Goal: Transaction & Acquisition: Purchase product/service

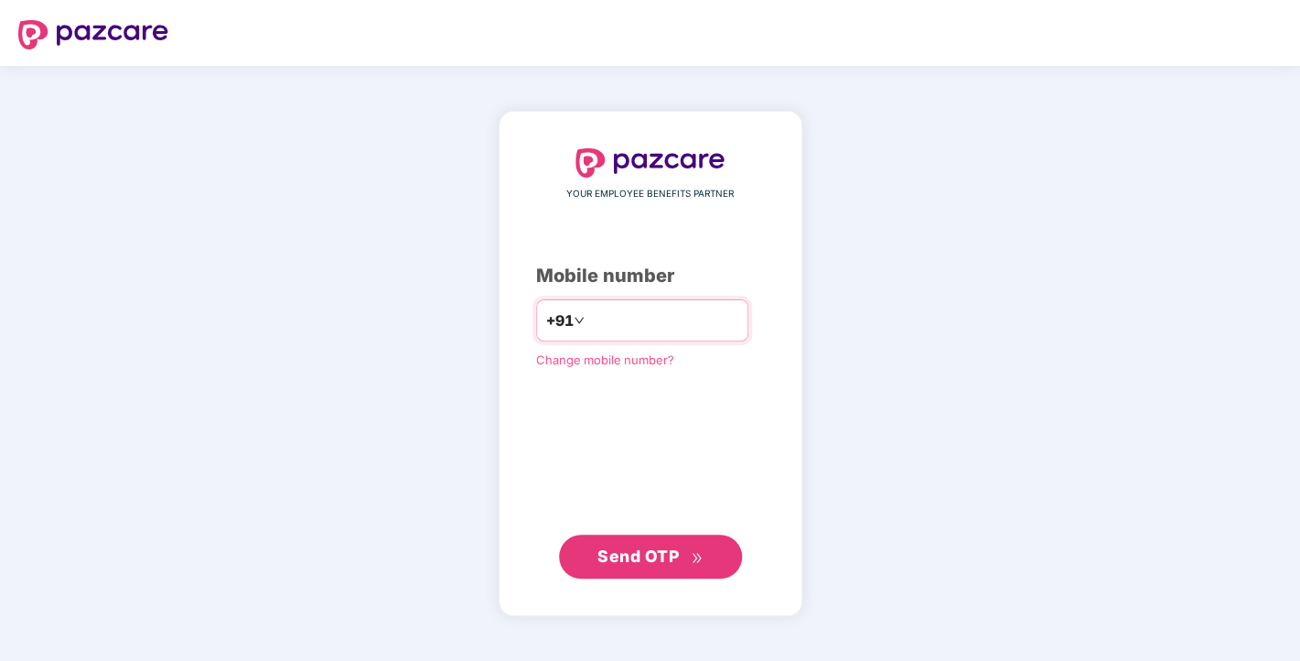
click at [685, 328] on input "number" at bounding box center [663, 320] width 150 height 29
type input "**********"
click at [633, 544] on button "Send OTP" at bounding box center [650, 556] width 183 height 44
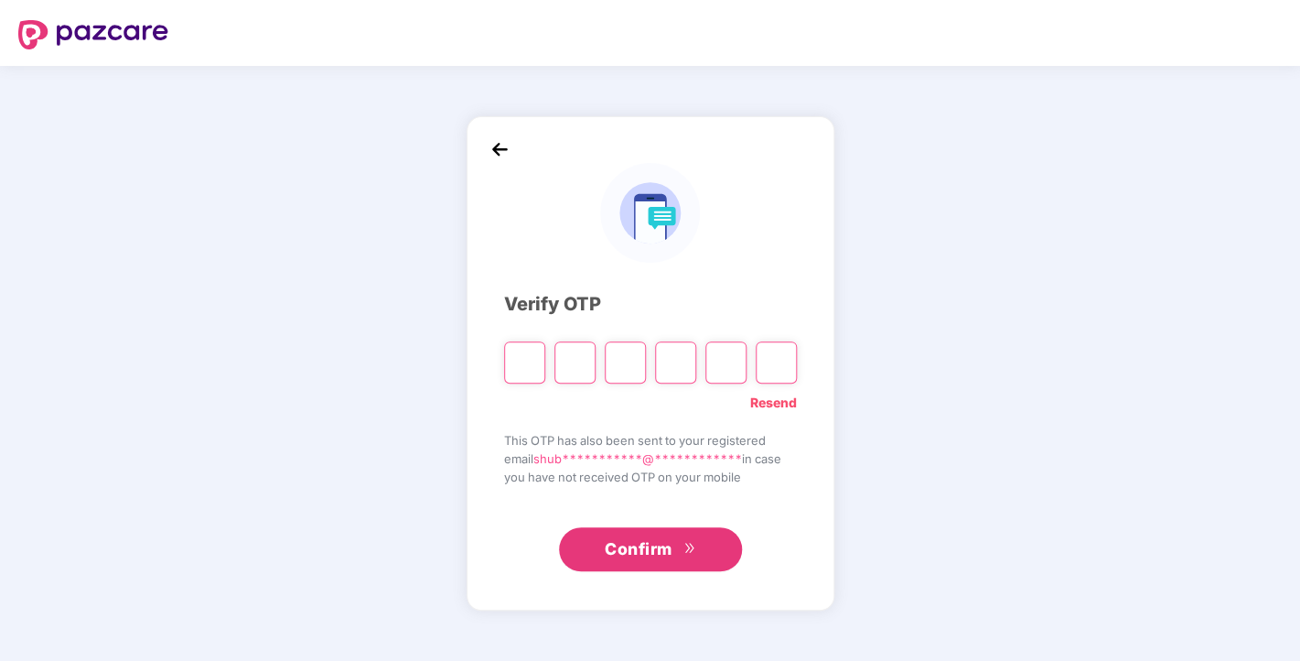
type input "*"
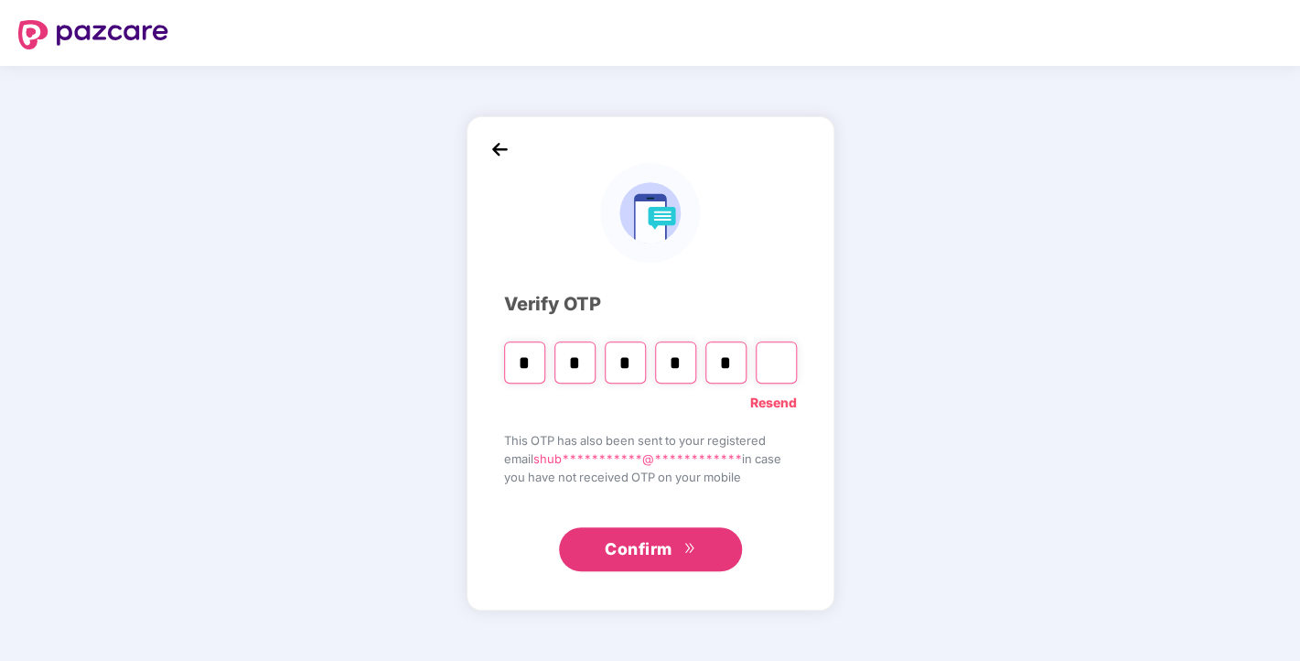
type input "*"
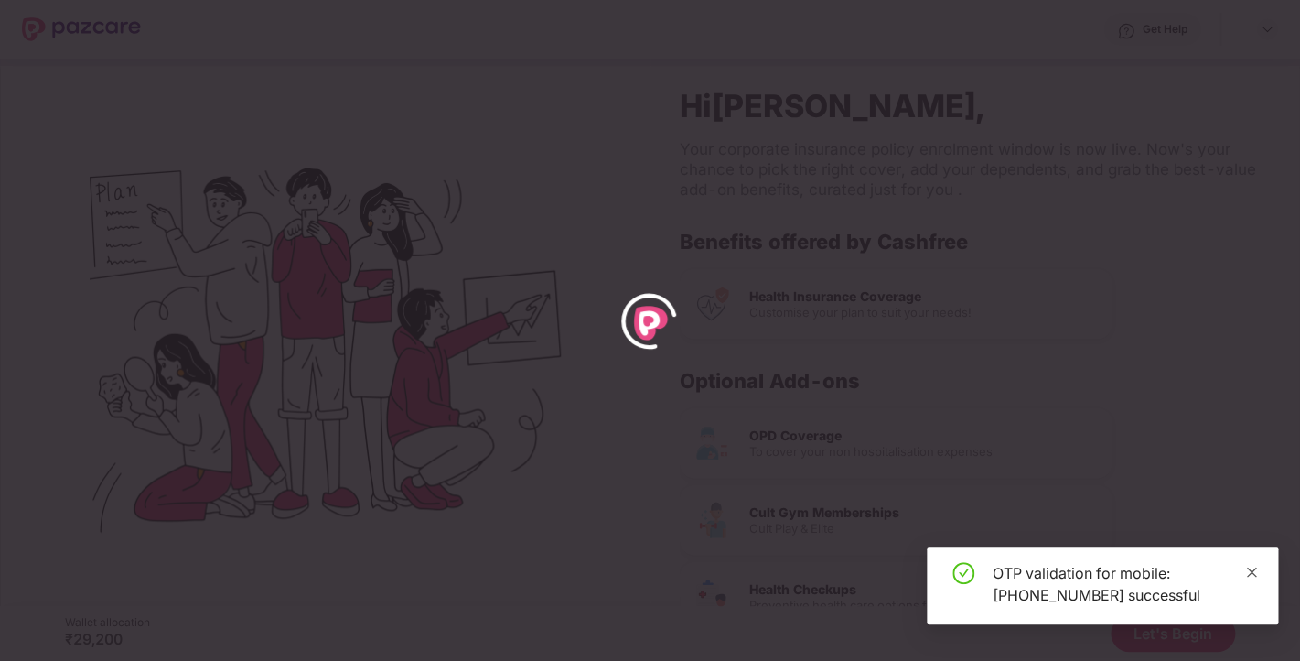
click at [1254, 573] on icon "close" at bounding box center [1252, 572] width 13 height 13
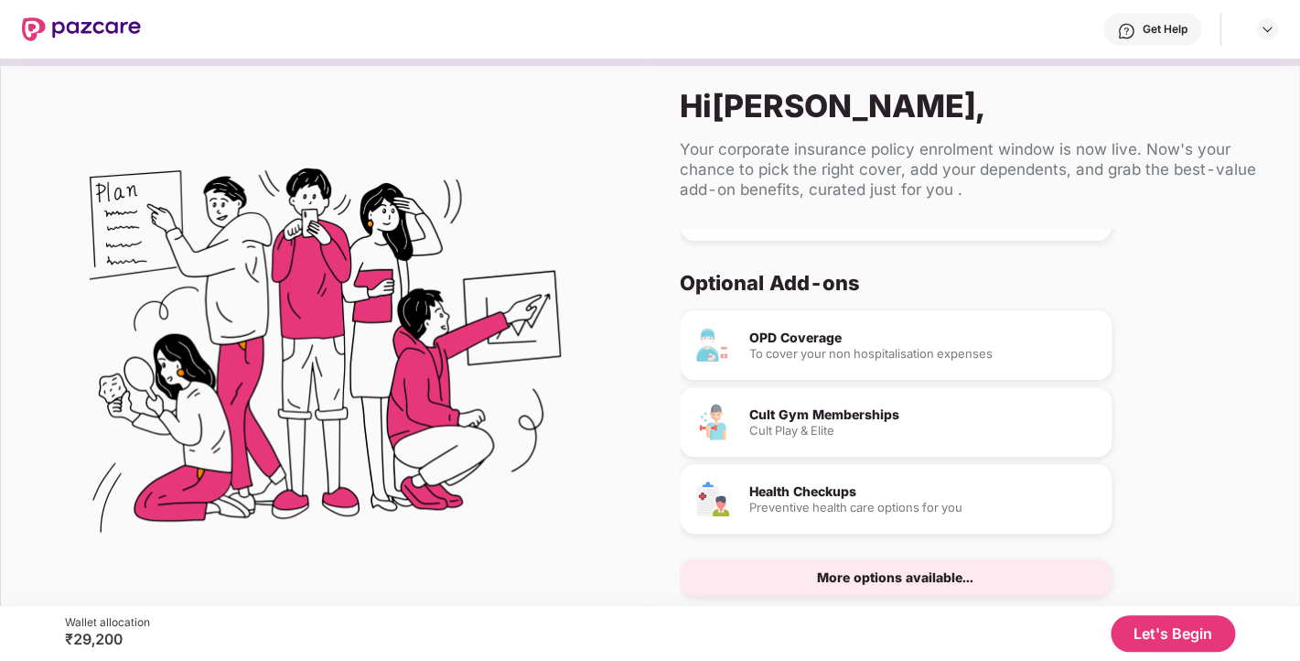
scroll to position [49, 0]
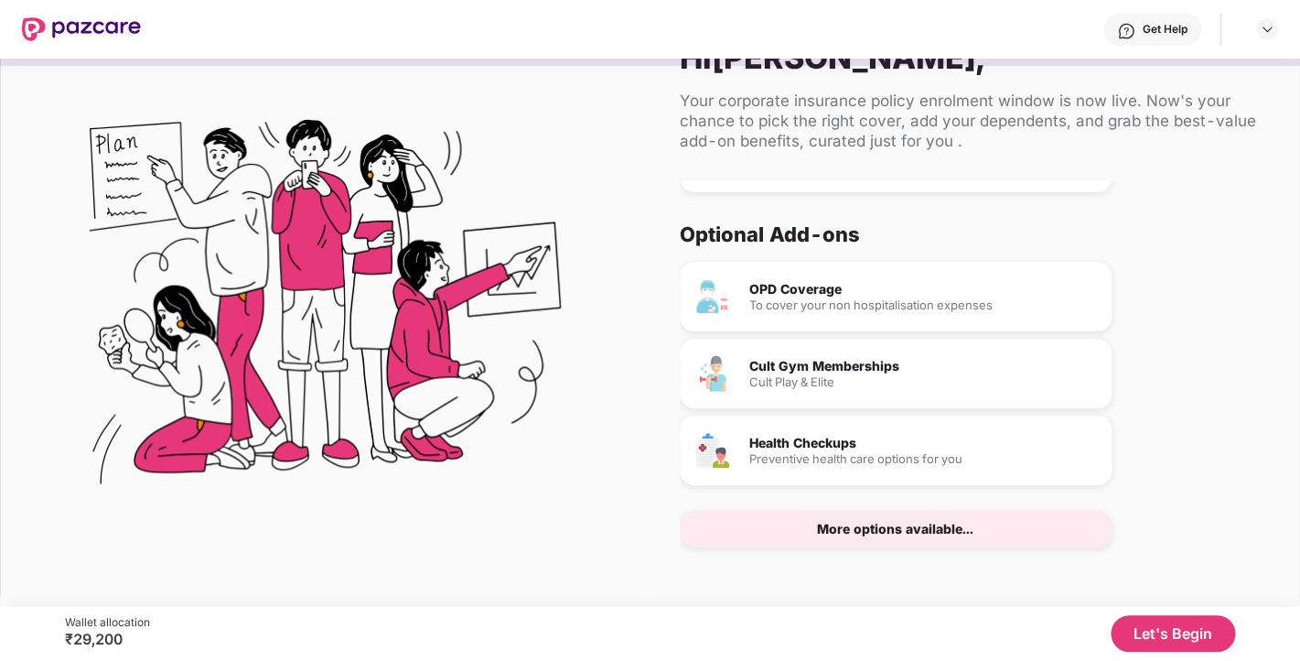
click at [897, 524] on div "More options available..." at bounding box center [895, 529] width 156 height 13
click at [880, 546] on div "More options available..." at bounding box center [896, 529] width 432 height 37
click at [866, 307] on div "To cover your non hospitalisation expenses" at bounding box center [924, 305] width 348 height 12
click at [1272, 29] on img at bounding box center [1267, 29] width 15 height 15
click at [1163, 631] on button "Let's Begin" at bounding box center [1173, 633] width 124 height 37
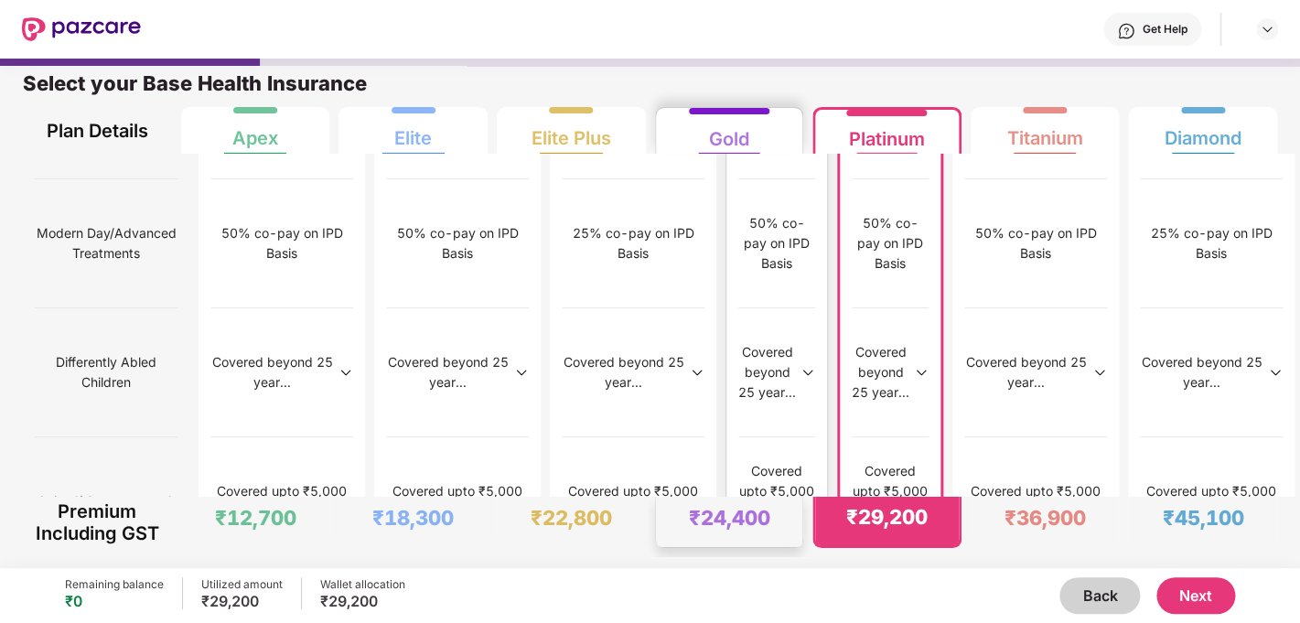
scroll to position [2380, 0]
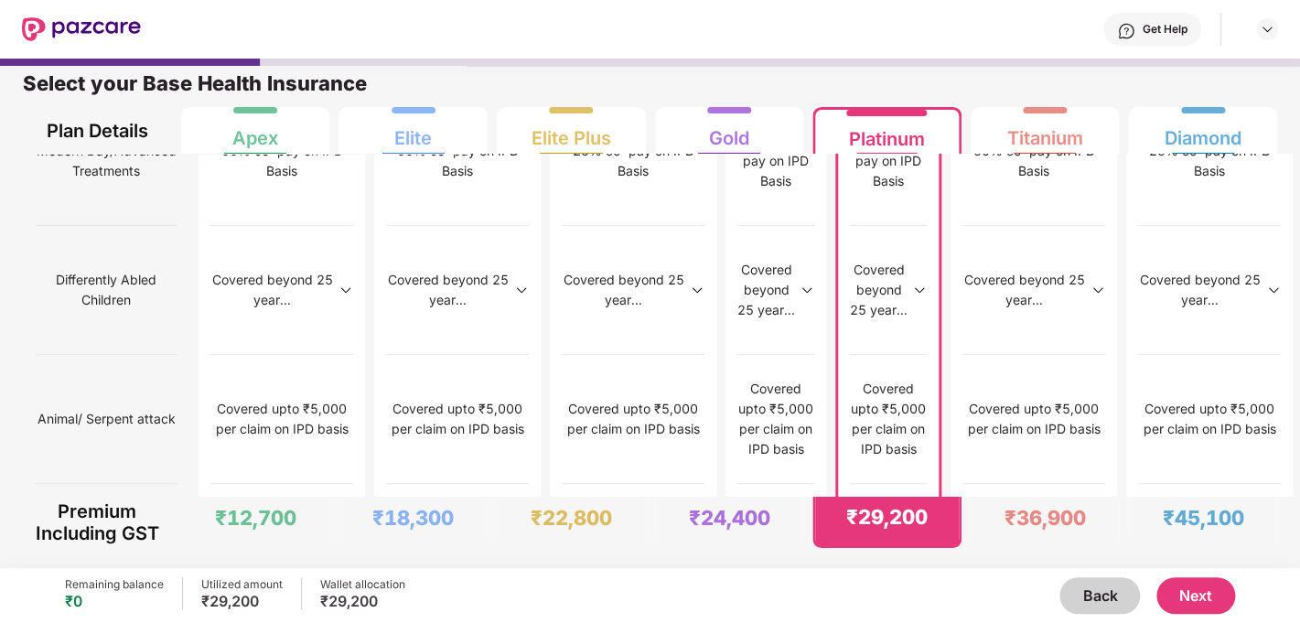
click at [1185, 590] on button "Next" at bounding box center [1196, 595] width 79 height 37
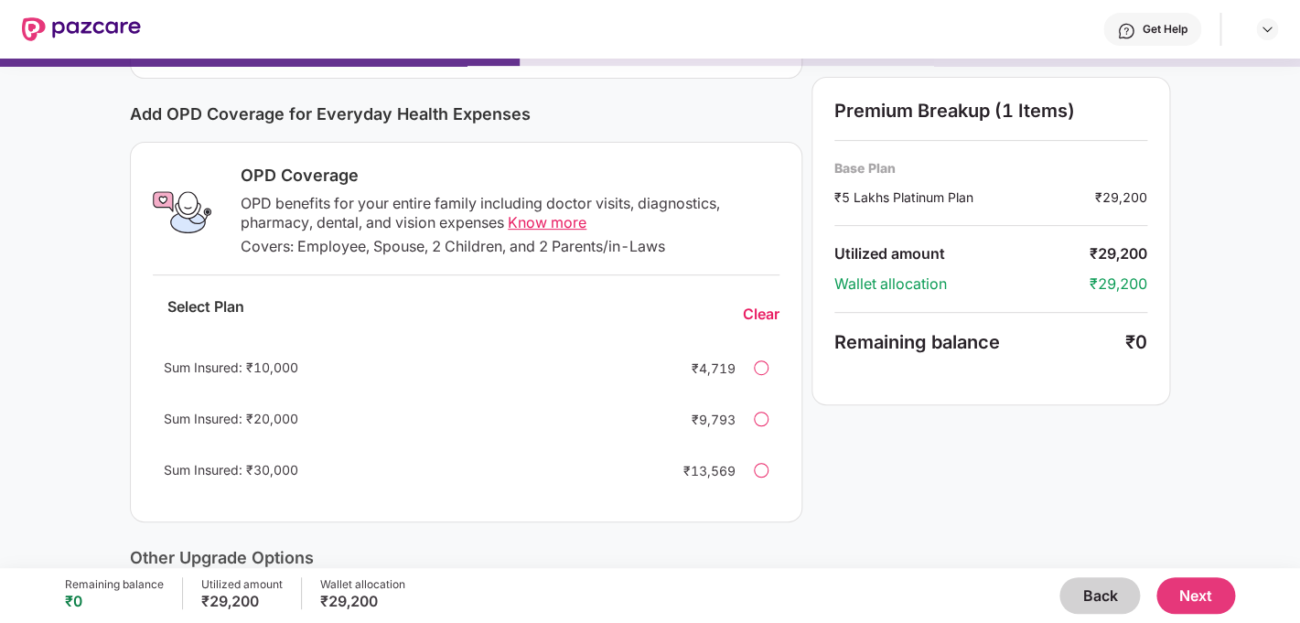
scroll to position [212, 0]
click at [757, 476] on div at bounding box center [761, 469] width 15 height 15
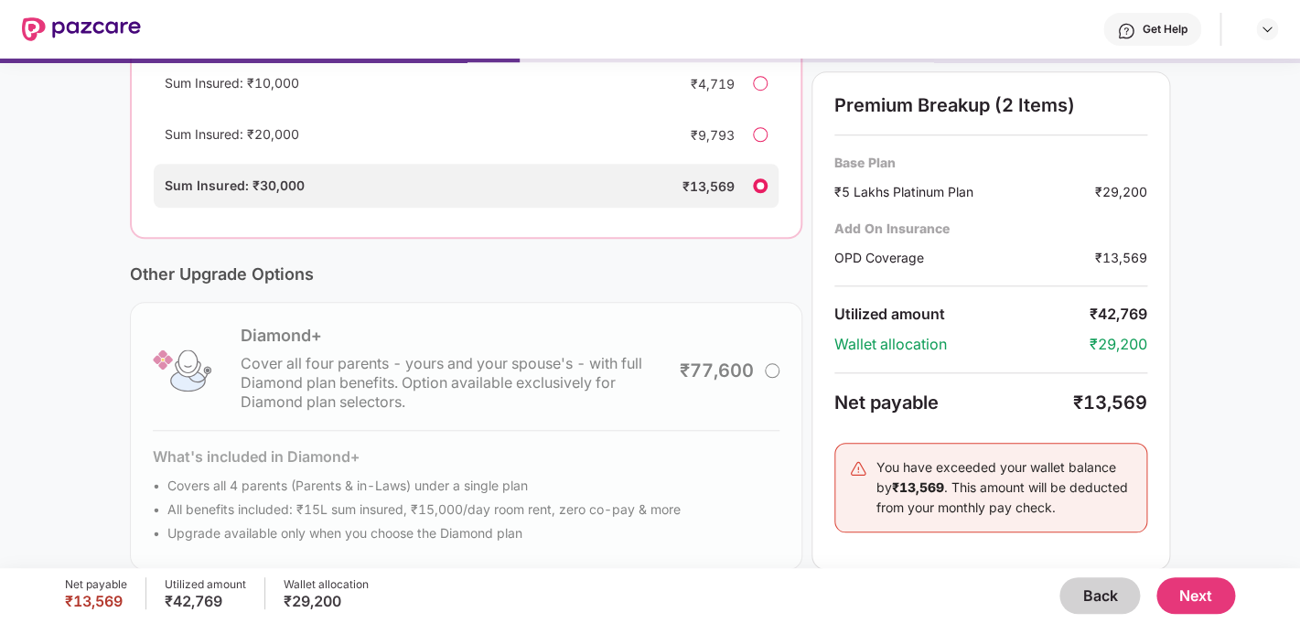
scroll to position [521, 0]
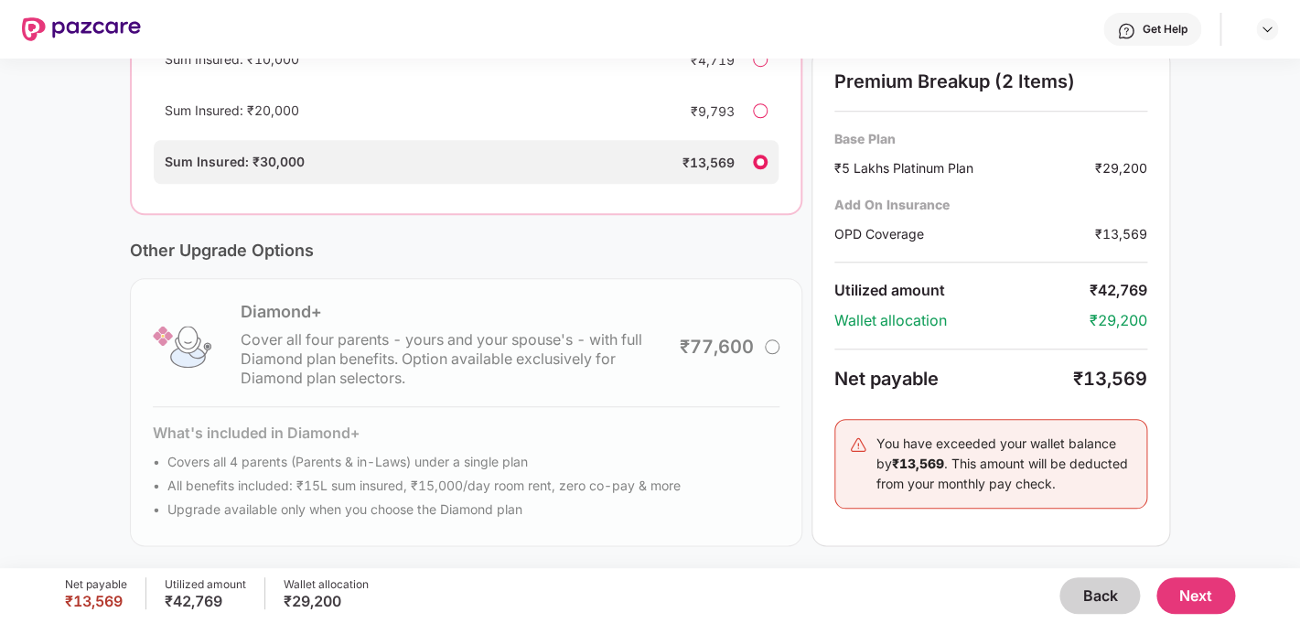
click at [761, 363] on div "Diamond+ Cover all four parents - yours and your spouse's - with full Diamond p…" at bounding box center [466, 412] width 673 height 268
click at [762, 349] on div "Diamond+ Cover all four parents - yours and your spouse's - with full Diamond p…" at bounding box center [466, 412] width 673 height 268
click at [764, 348] on div "Diamond+ Cover all four parents - yours and your spouse's - with full Diamond p…" at bounding box center [466, 412] width 673 height 268
click at [773, 346] on div "Diamond+ Cover all four parents - yours and your spouse's - with full Diamond p…" at bounding box center [466, 412] width 673 height 268
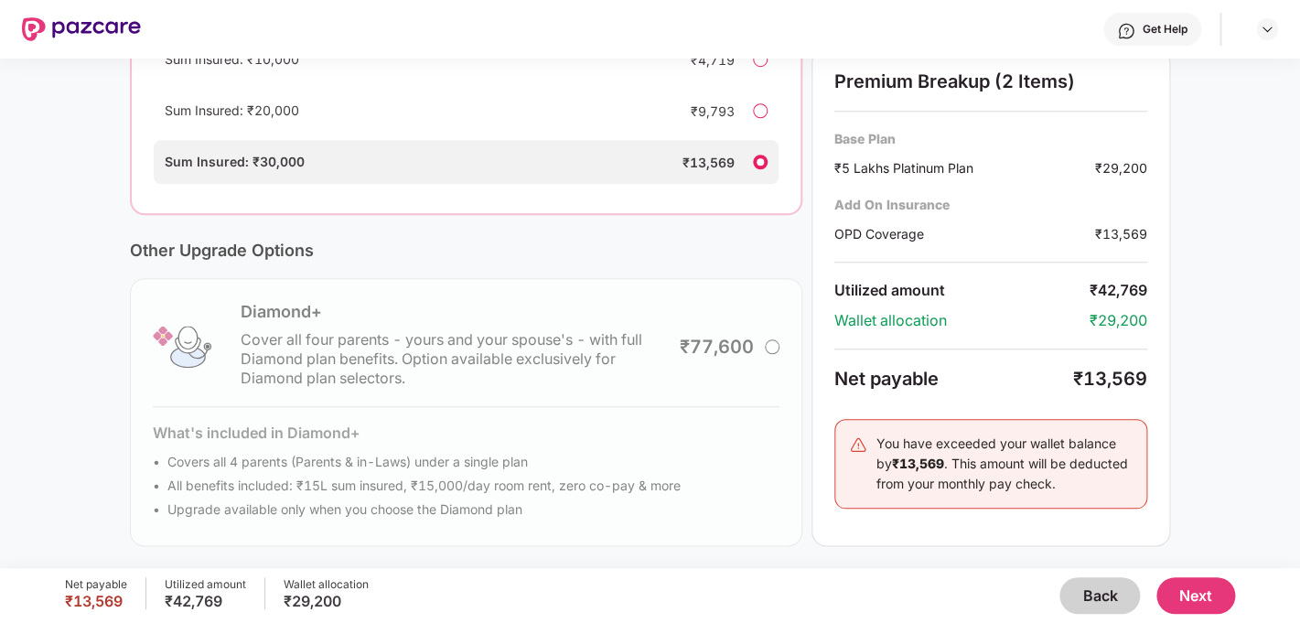
click at [773, 346] on div "Diamond+ Cover all four parents - yours and your spouse's - with full Diamond p…" at bounding box center [466, 412] width 673 height 268
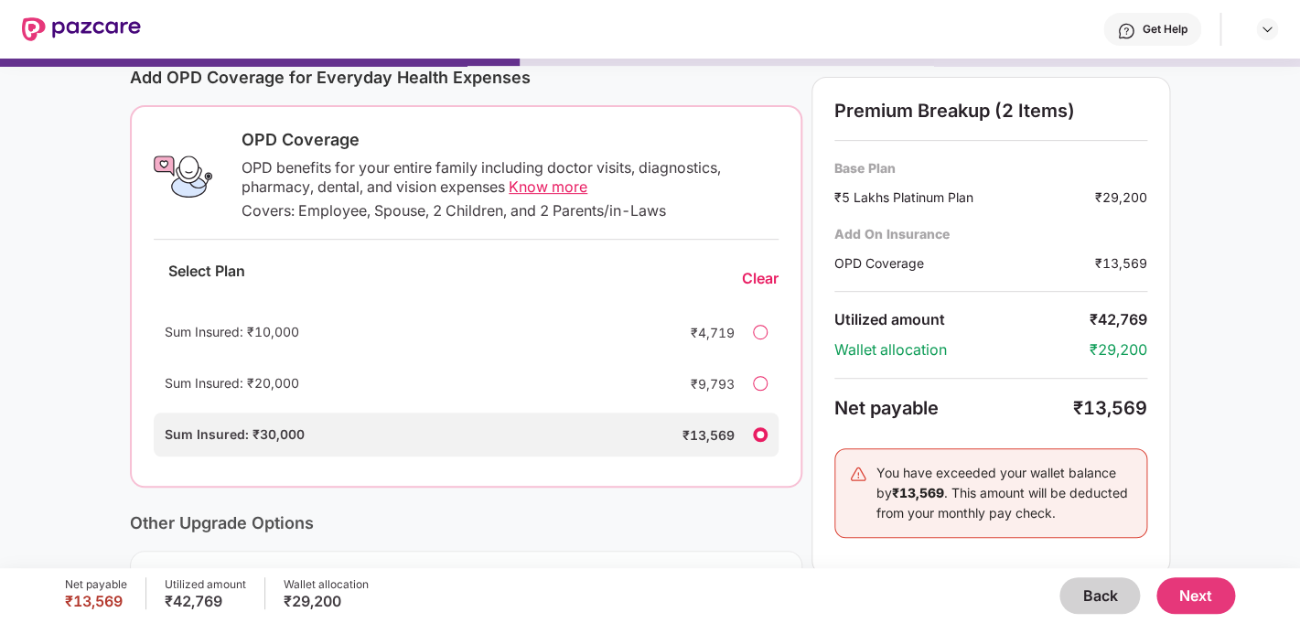
scroll to position [243, 0]
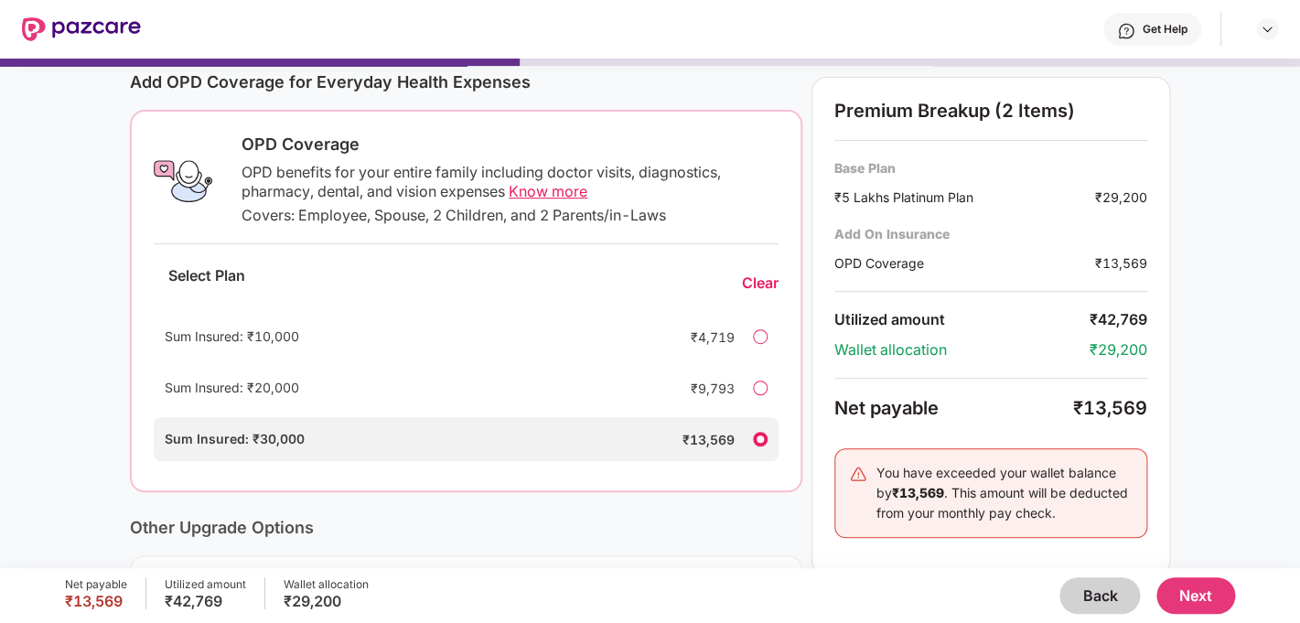
click at [923, 203] on div "₹5 Lakhs Platinum Plan" at bounding box center [965, 197] width 261 height 19
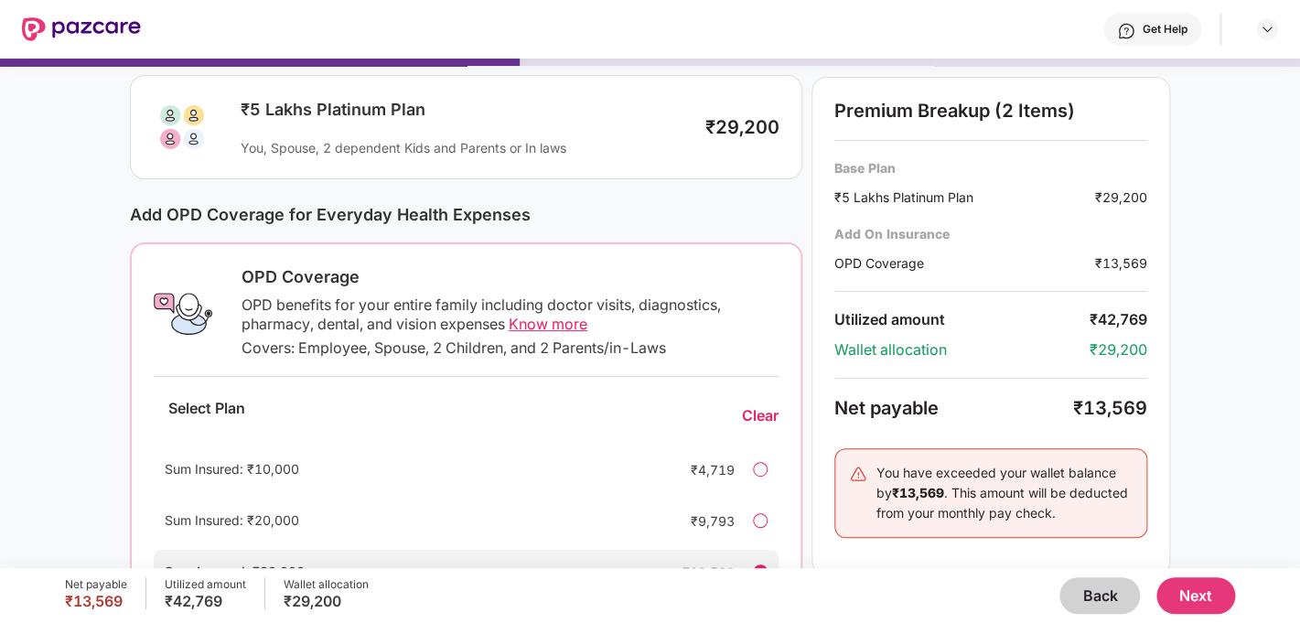
scroll to position [0, 0]
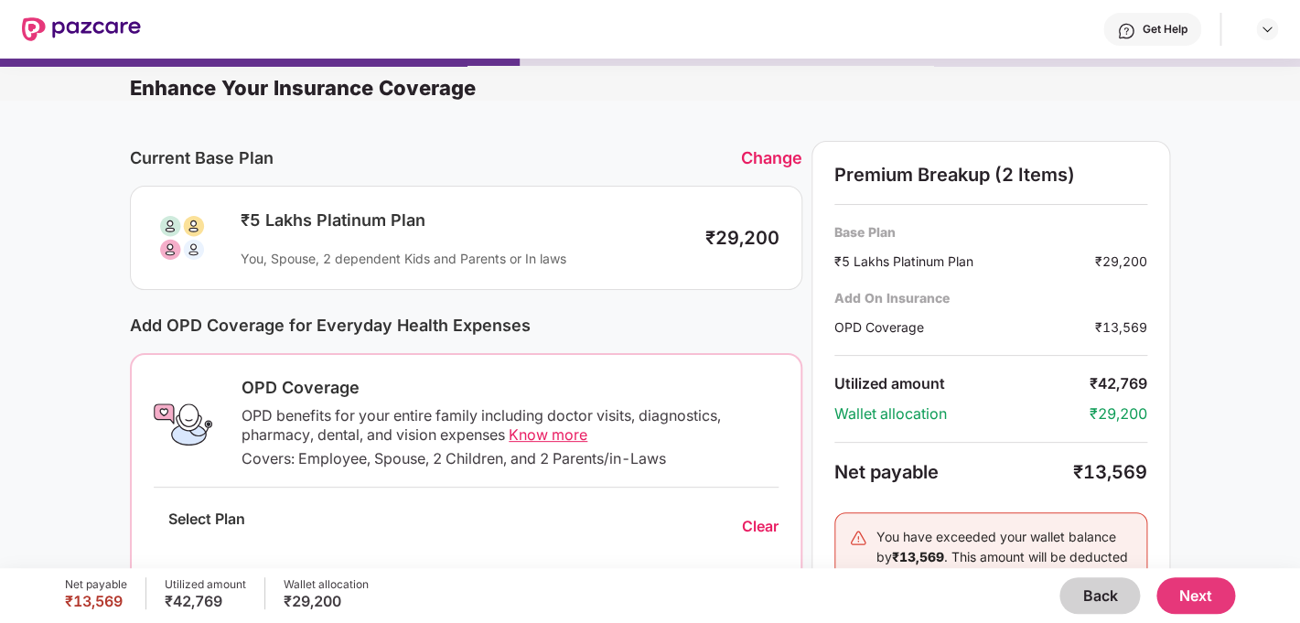
click at [1104, 598] on button "Back" at bounding box center [1100, 595] width 81 height 37
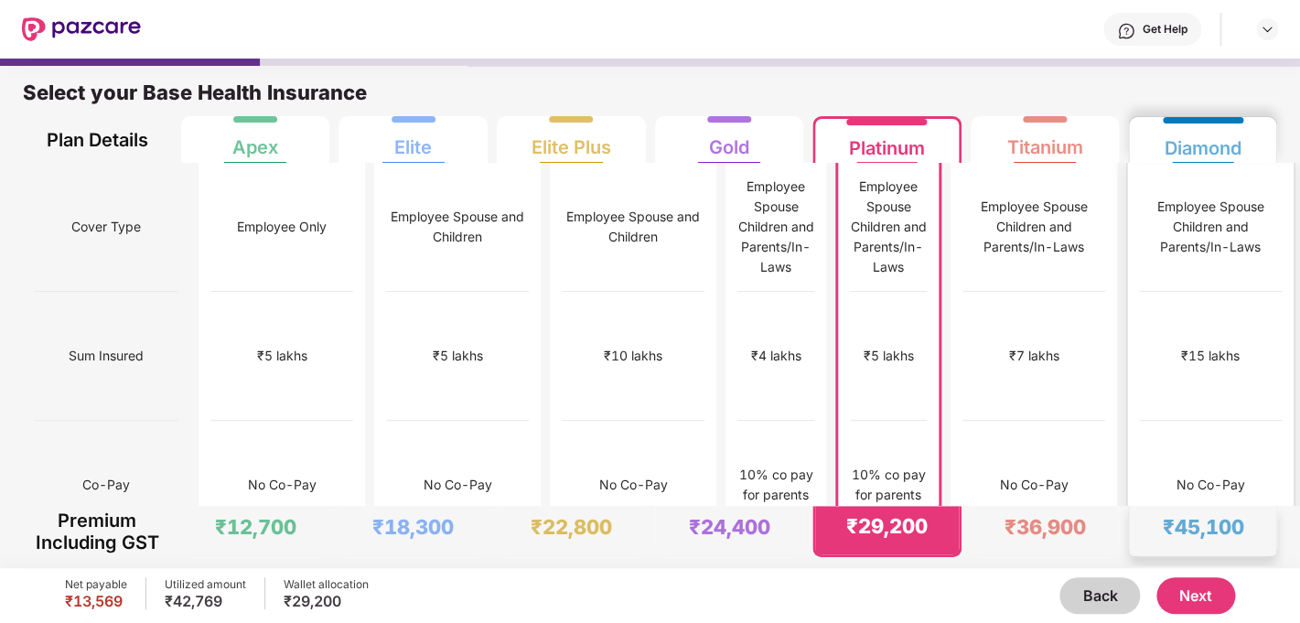
click at [1227, 475] on div "No Co-Pay" at bounding box center [1211, 485] width 69 height 20
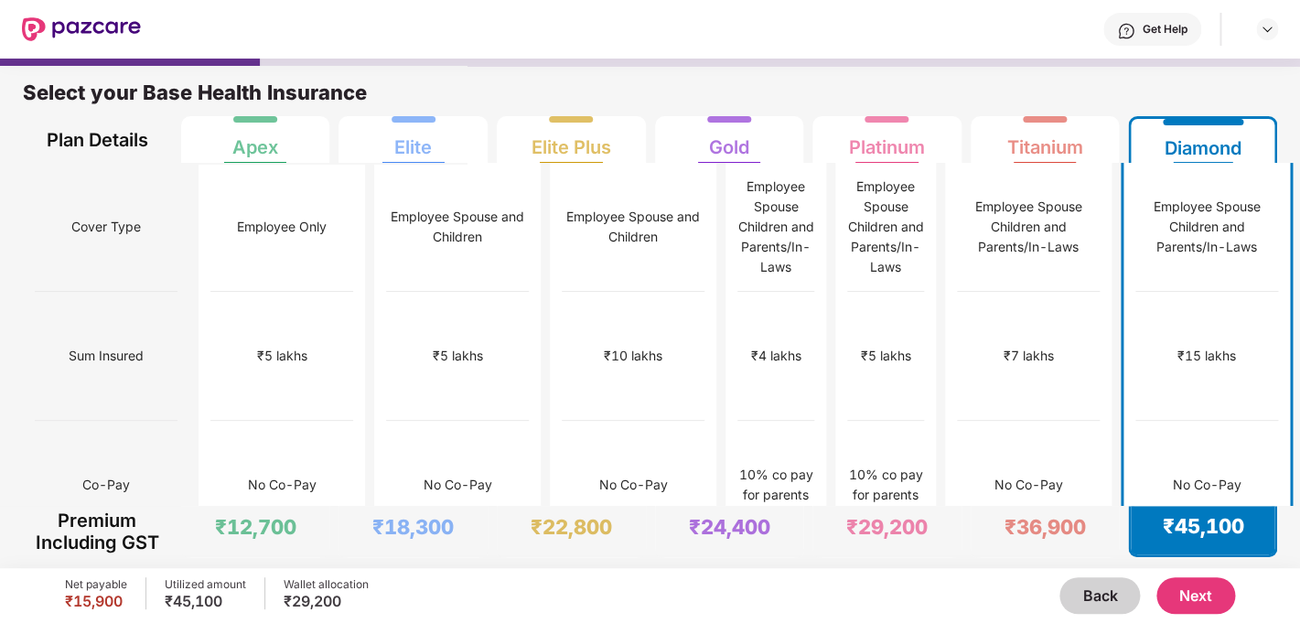
click at [1192, 595] on button "Next" at bounding box center [1196, 595] width 79 height 37
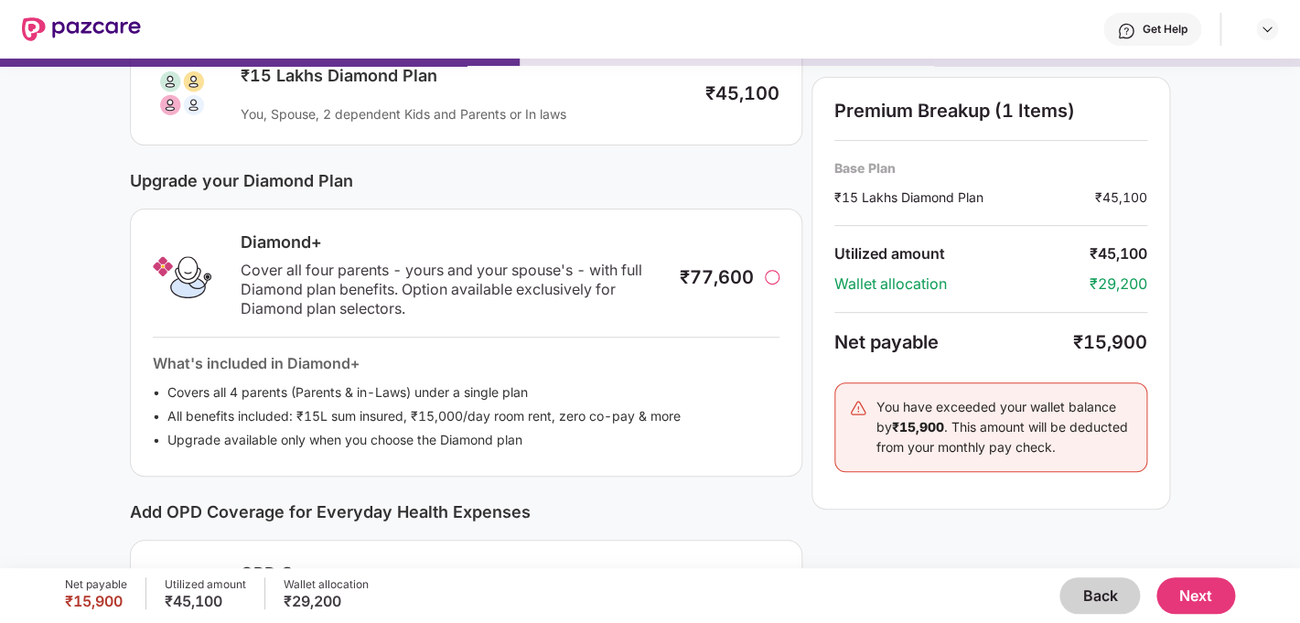
scroll to position [192, 0]
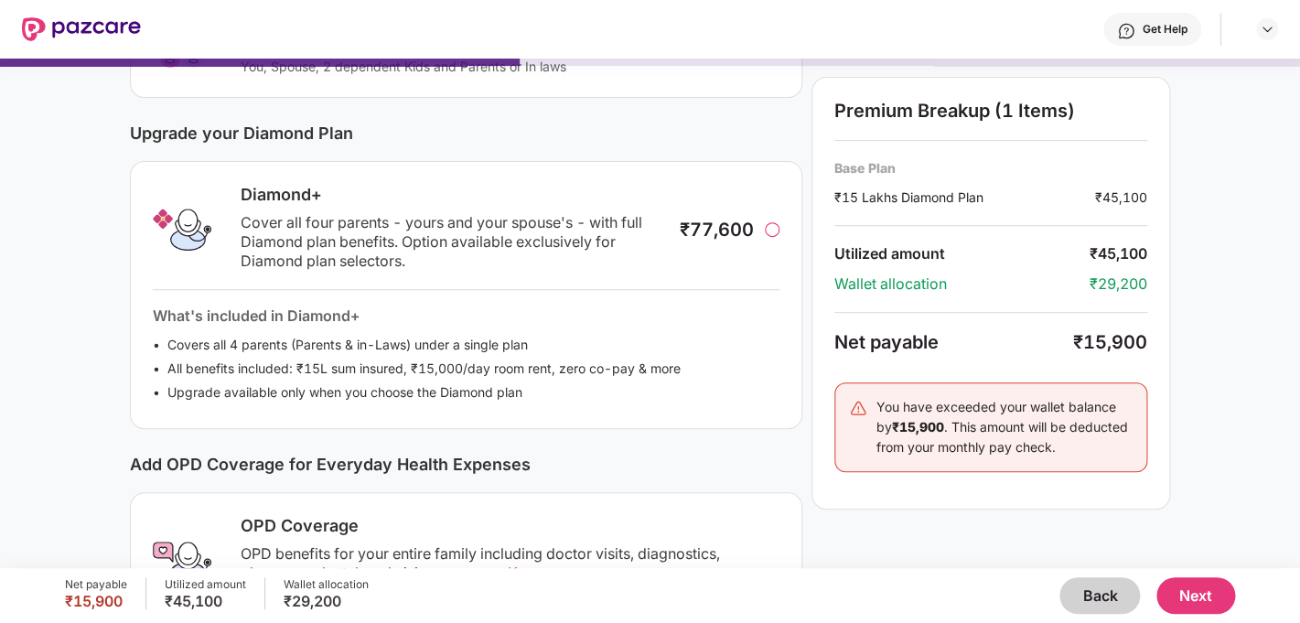
click at [777, 227] on div at bounding box center [772, 229] width 15 height 15
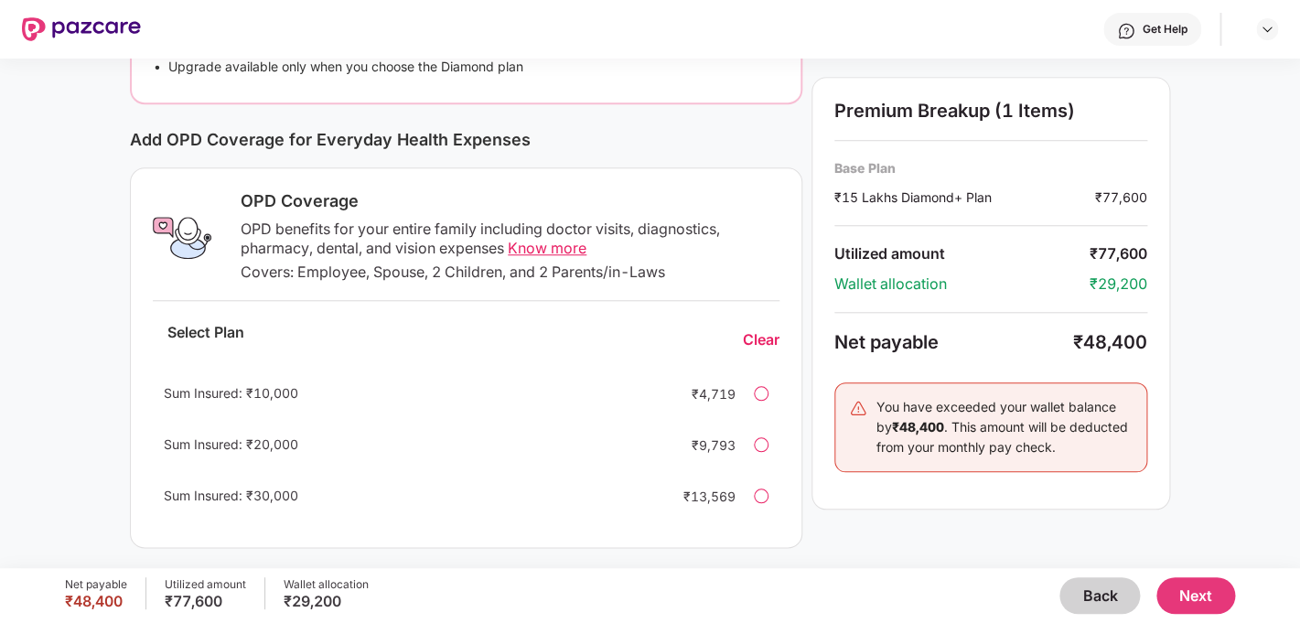
scroll to position [521, 0]
click at [761, 490] on div at bounding box center [761, 494] width 15 height 15
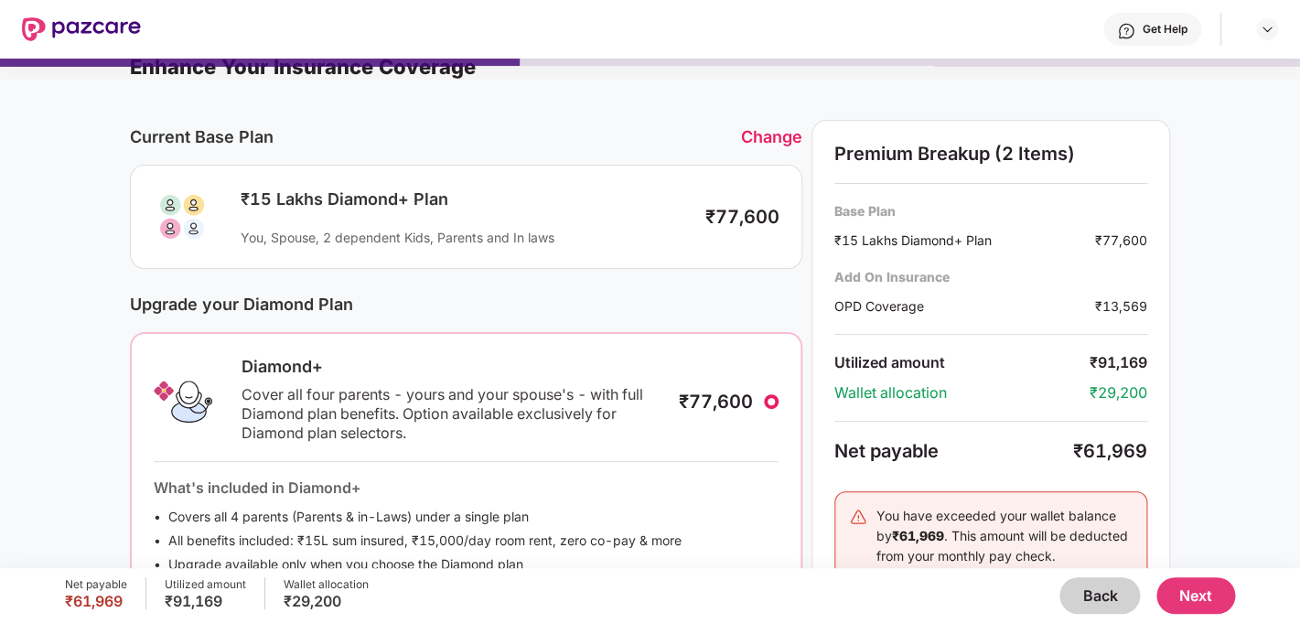
scroll to position [0, 0]
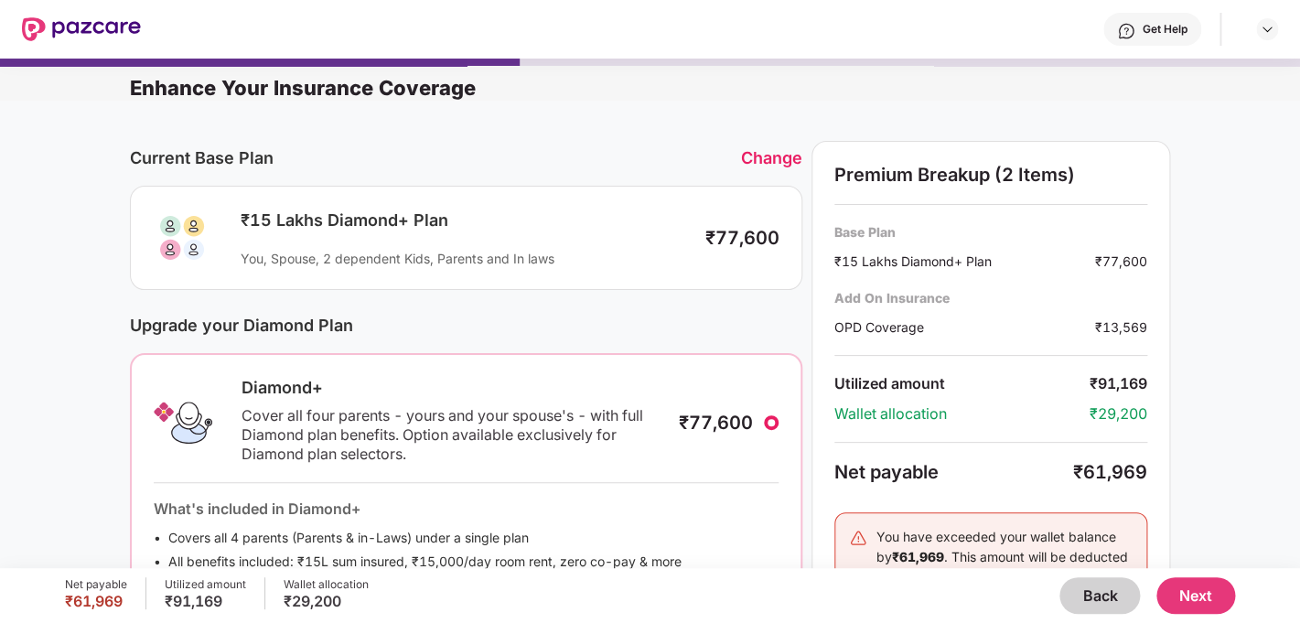
click at [767, 418] on div at bounding box center [771, 422] width 15 height 15
click at [771, 422] on div at bounding box center [771, 422] width 15 height 15
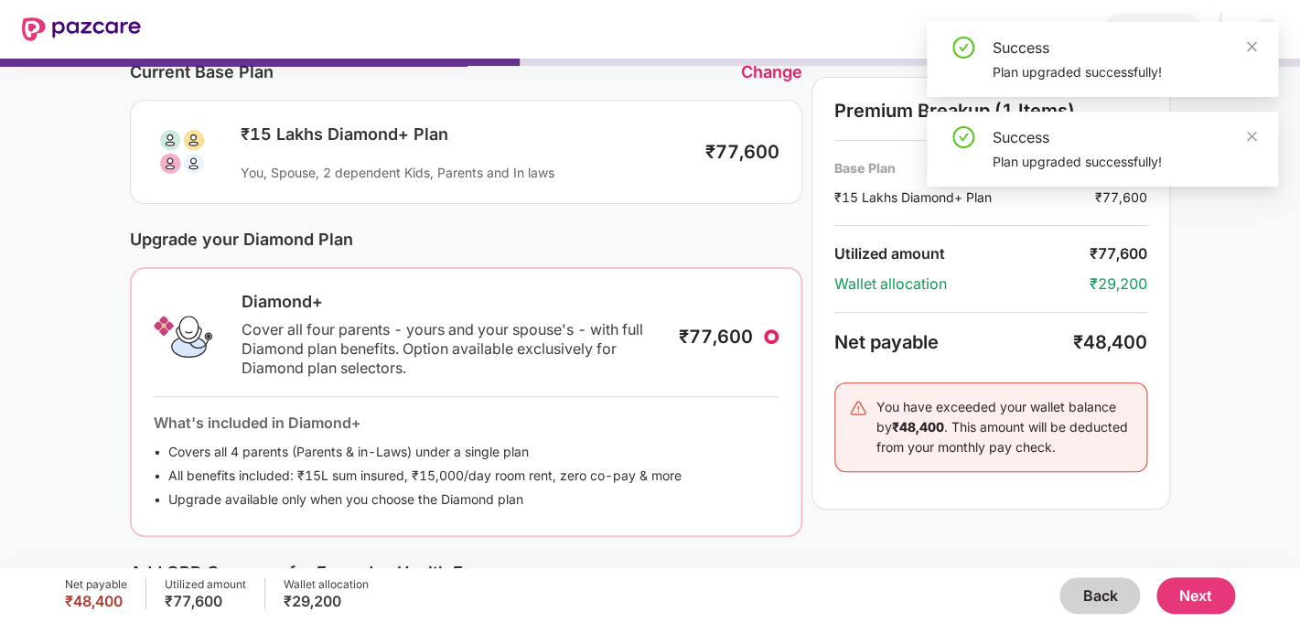
scroll to position [32, 0]
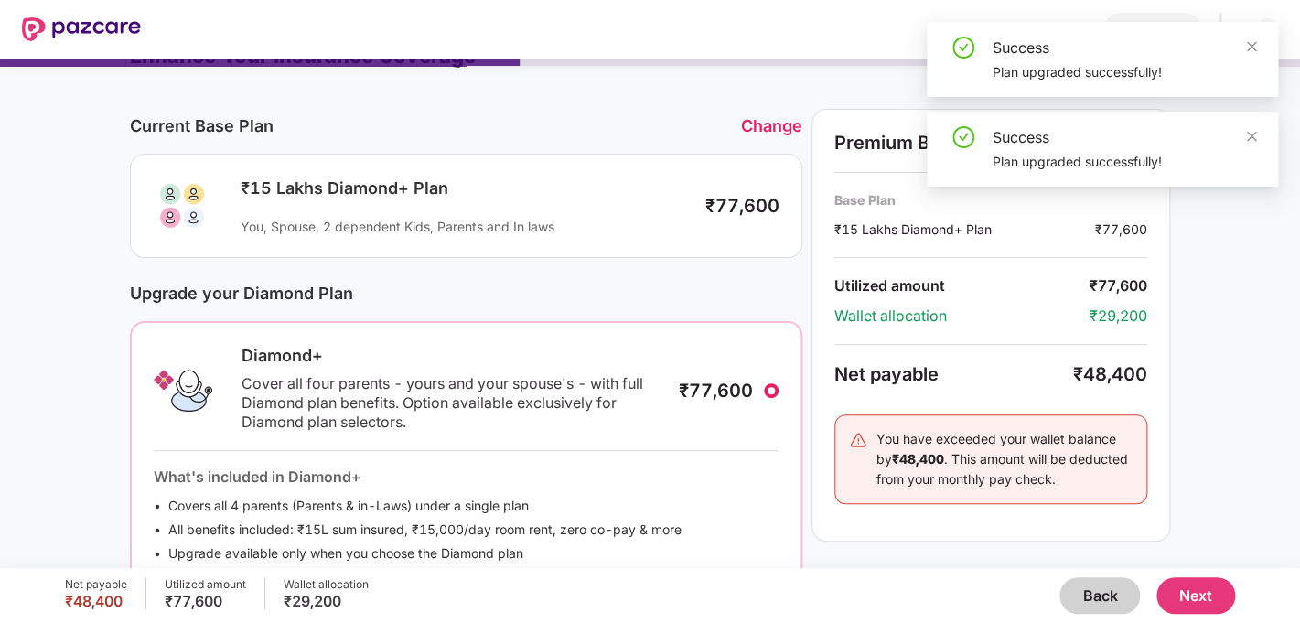
click at [760, 221] on div "₹15 Lakhs Diamond+ Plan You, Spouse, 2 dependent Kids, Parents and In laws ₹77,…" at bounding box center [466, 206] width 627 height 59
click at [764, 126] on div "Change" at bounding box center [771, 125] width 61 height 19
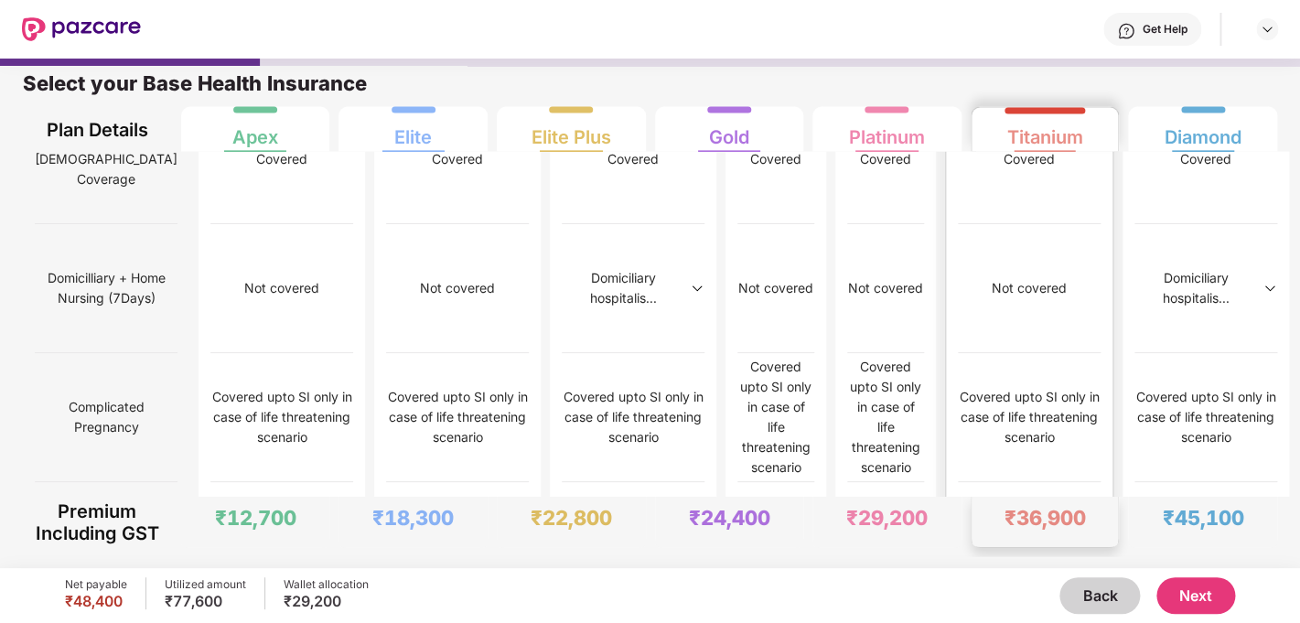
scroll to position [1874, 0]
